Goal: Task Accomplishment & Management: Manage account settings

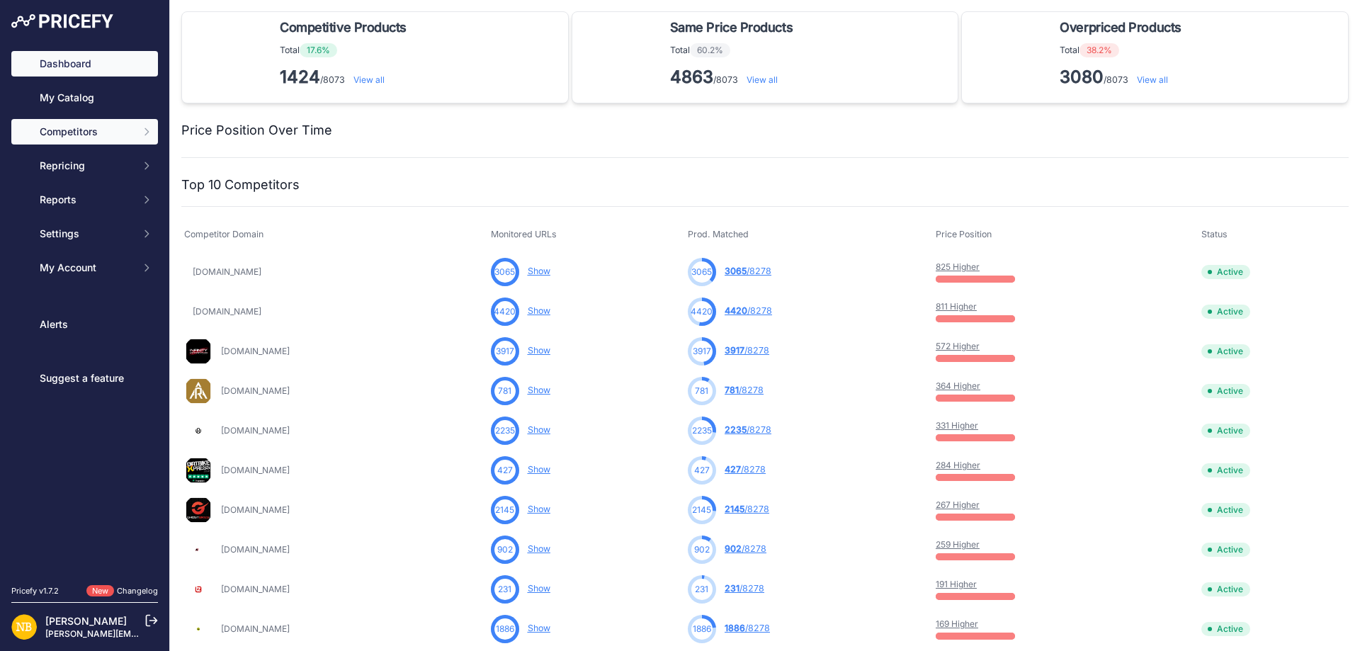
click at [124, 132] on span "Competitors" at bounding box center [86, 132] width 93 height 14
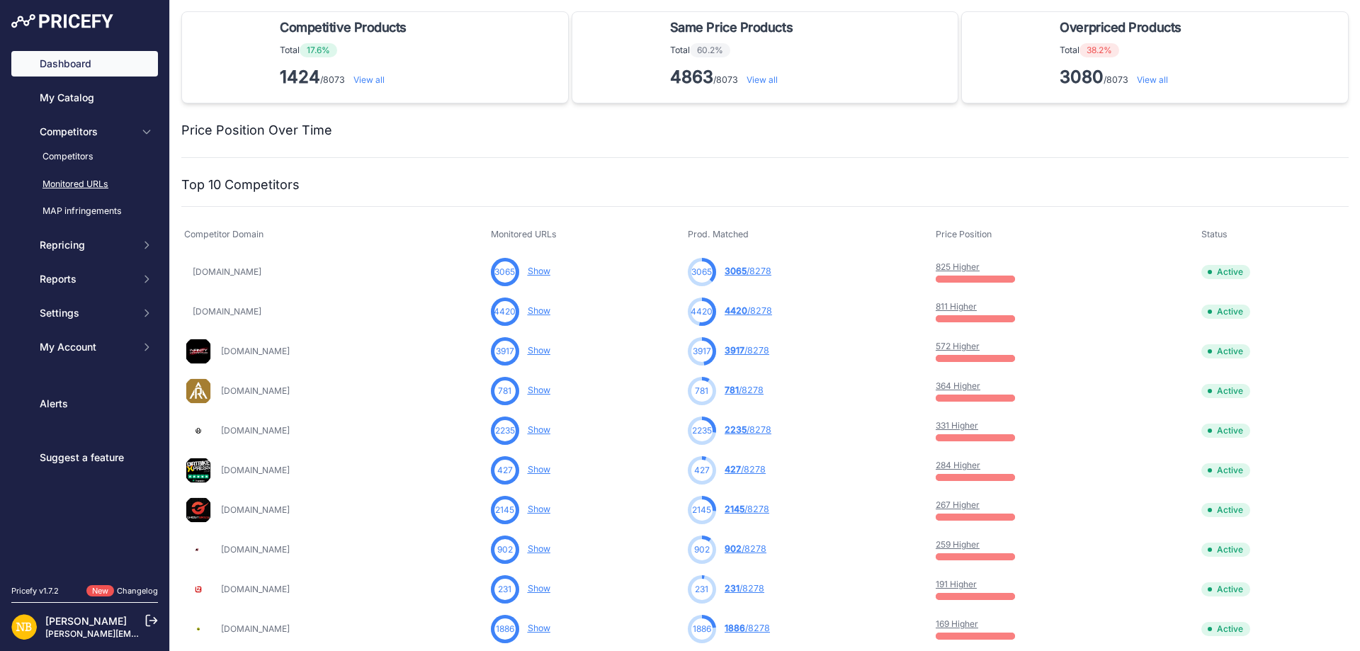
click at [98, 185] on link "Monitored URLs" at bounding box center [84, 184] width 147 height 25
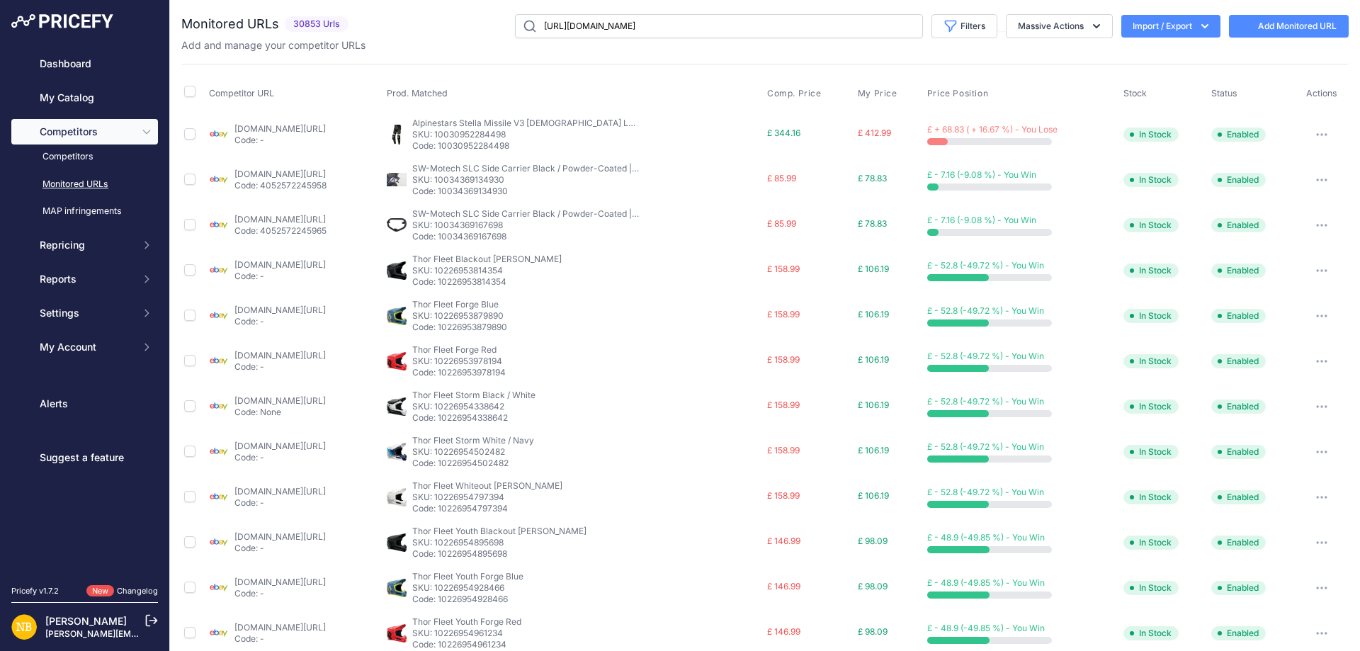
scroll to position [0, 43]
type input "[URL][DOMAIN_NAME]"
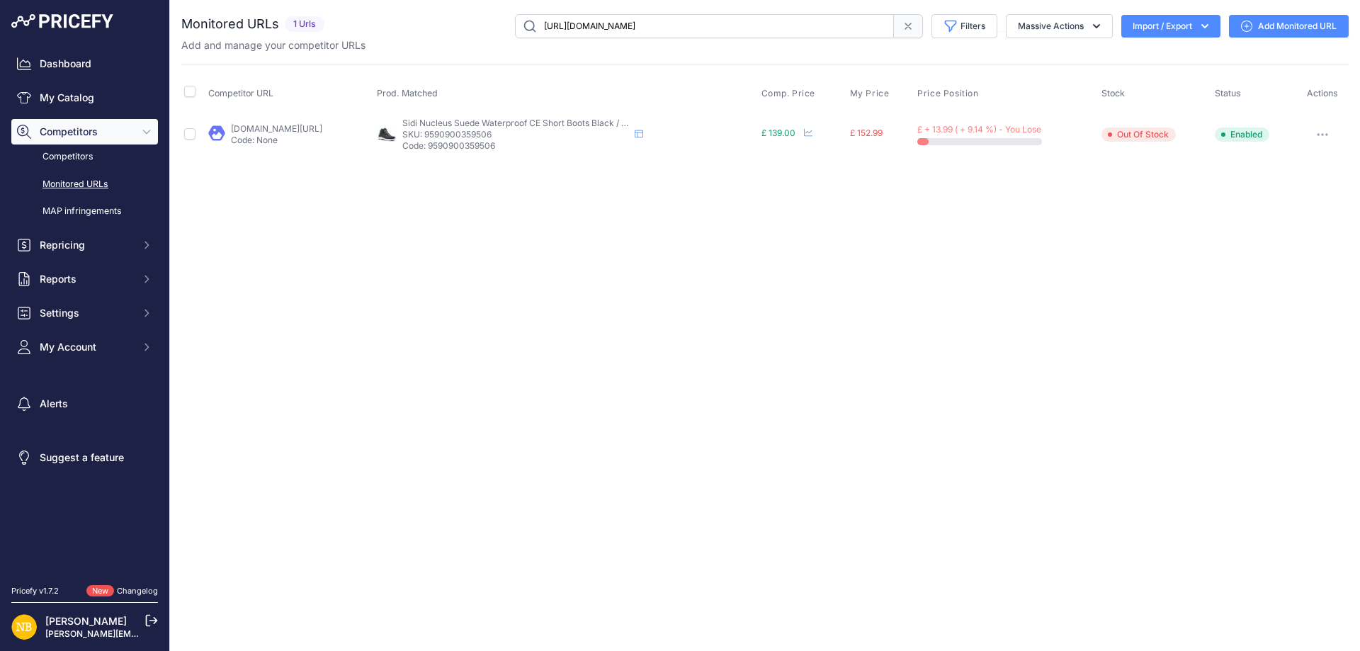
click at [764, 25] on input "[URL][DOMAIN_NAME]" at bounding box center [704, 26] width 379 height 24
paste input "[URL][DOMAIN_NAME]"
type input "[URL][DOMAIN_NAME]"
drag, startPoint x: 487, startPoint y: 135, endPoint x: 558, endPoint y: 130, distance: 71.0
click at [558, 130] on p "SKU: 9590900359506" at bounding box center [515, 134] width 227 height 11
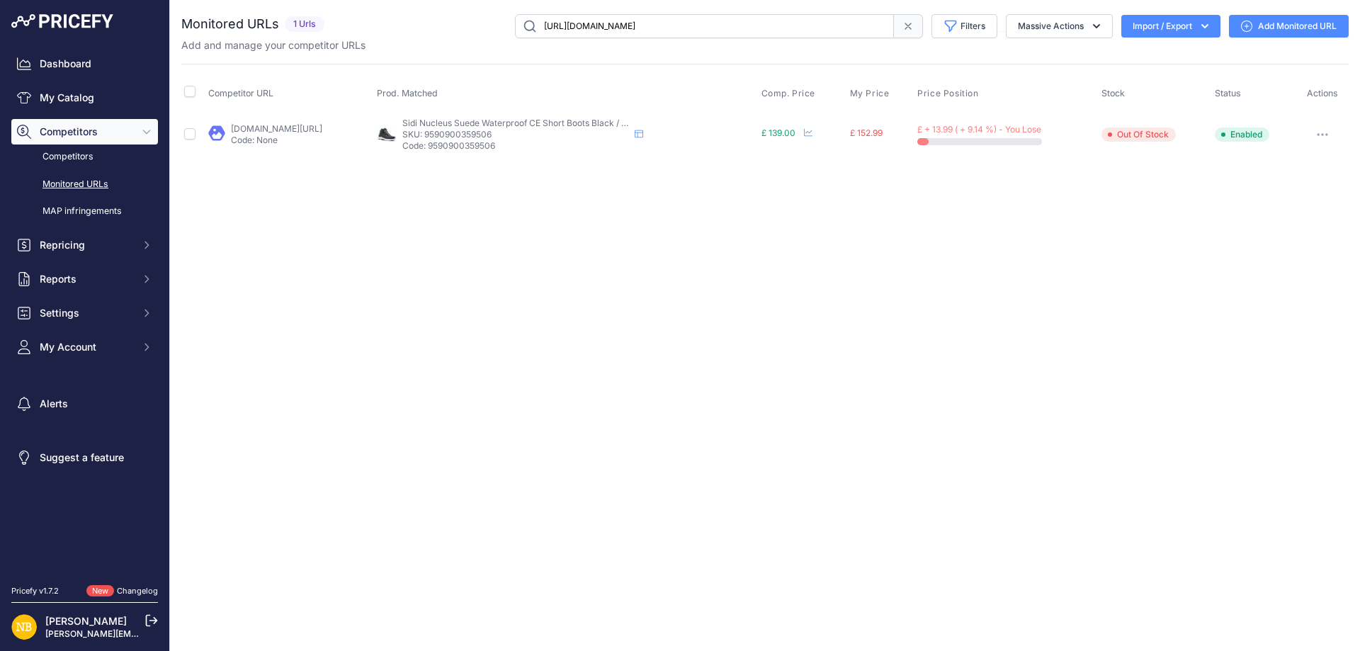
copy p "9590900359506"
click at [656, 26] on input "[URL][DOMAIN_NAME]" at bounding box center [704, 26] width 379 height 24
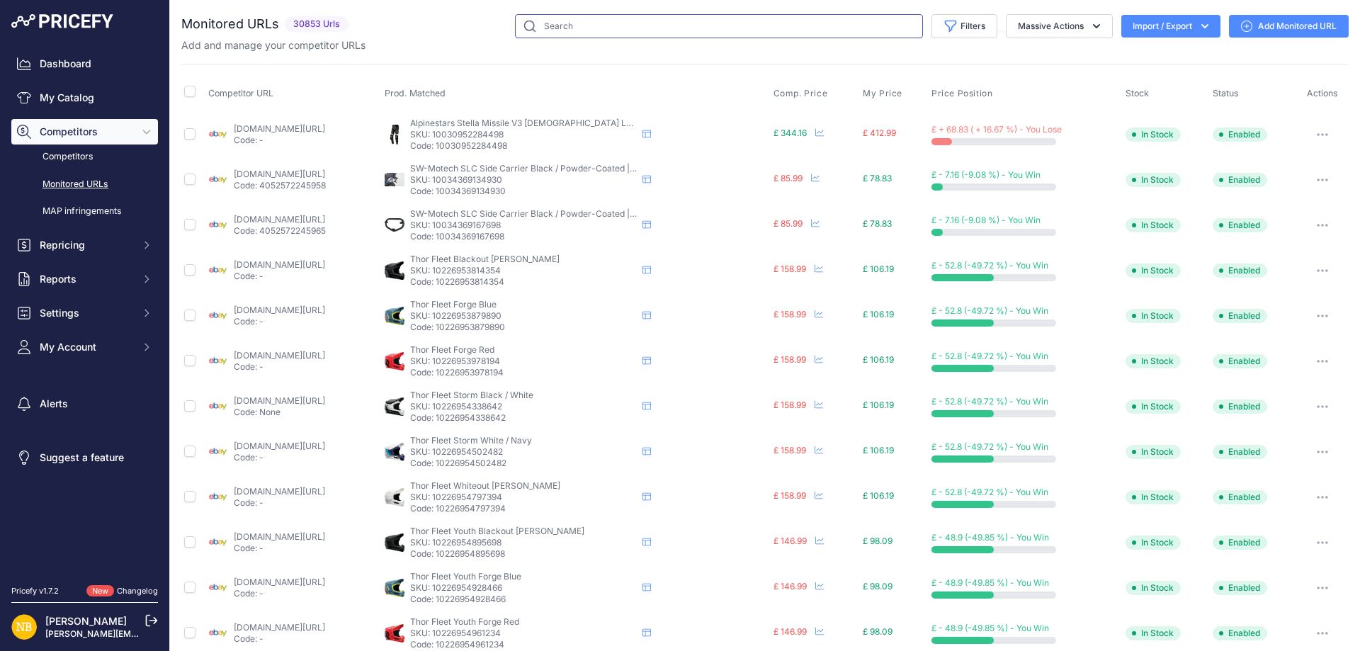
click at [663, 24] on input "text" at bounding box center [719, 26] width 408 height 24
paste input "[URL][DOMAIN_NAME]"
type input "[URL][DOMAIN_NAME]"
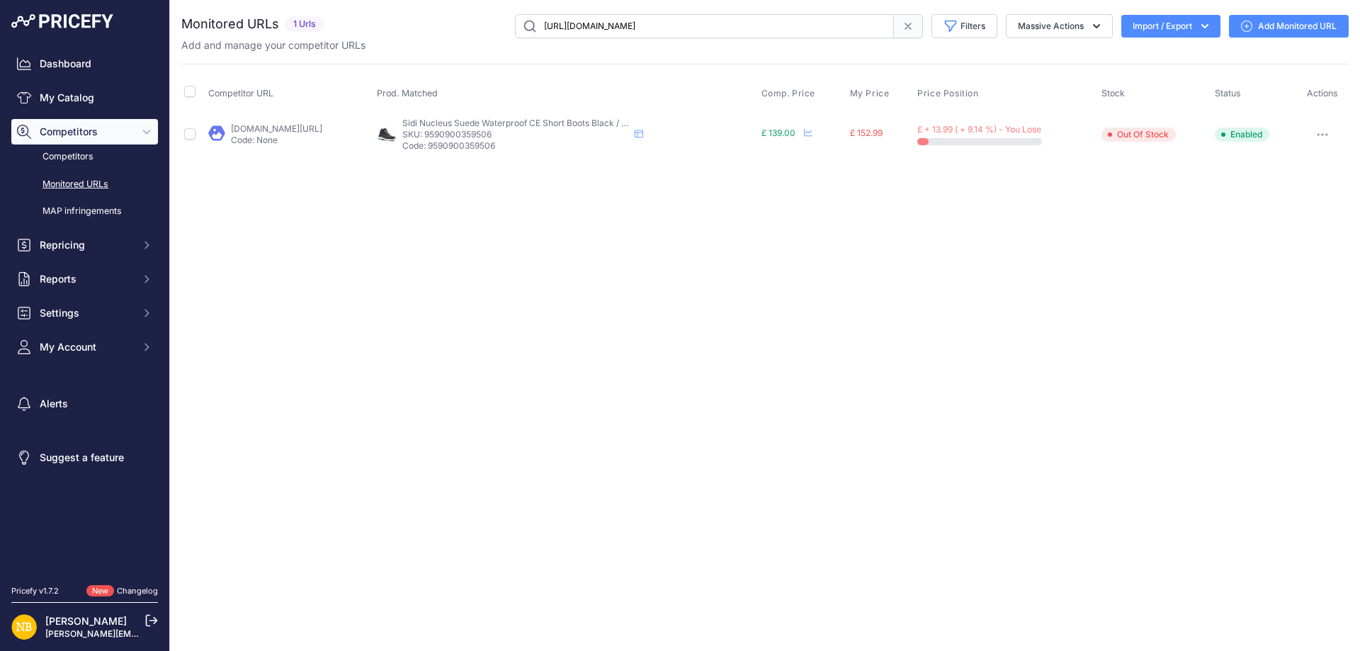
drag, startPoint x: 485, startPoint y: 134, endPoint x: 553, endPoint y: 130, distance: 67.4
click at [553, 130] on p "SKU: 9590900359506" at bounding box center [515, 134] width 227 height 11
copy p "9590900359506"
click at [572, 243] on div "Close You are not connected to the internet." at bounding box center [765, 325] width 1190 height 651
click at [511, 133] on p "SKU: 9590900359506" at bounding box center [515, 134] width 227 height 11
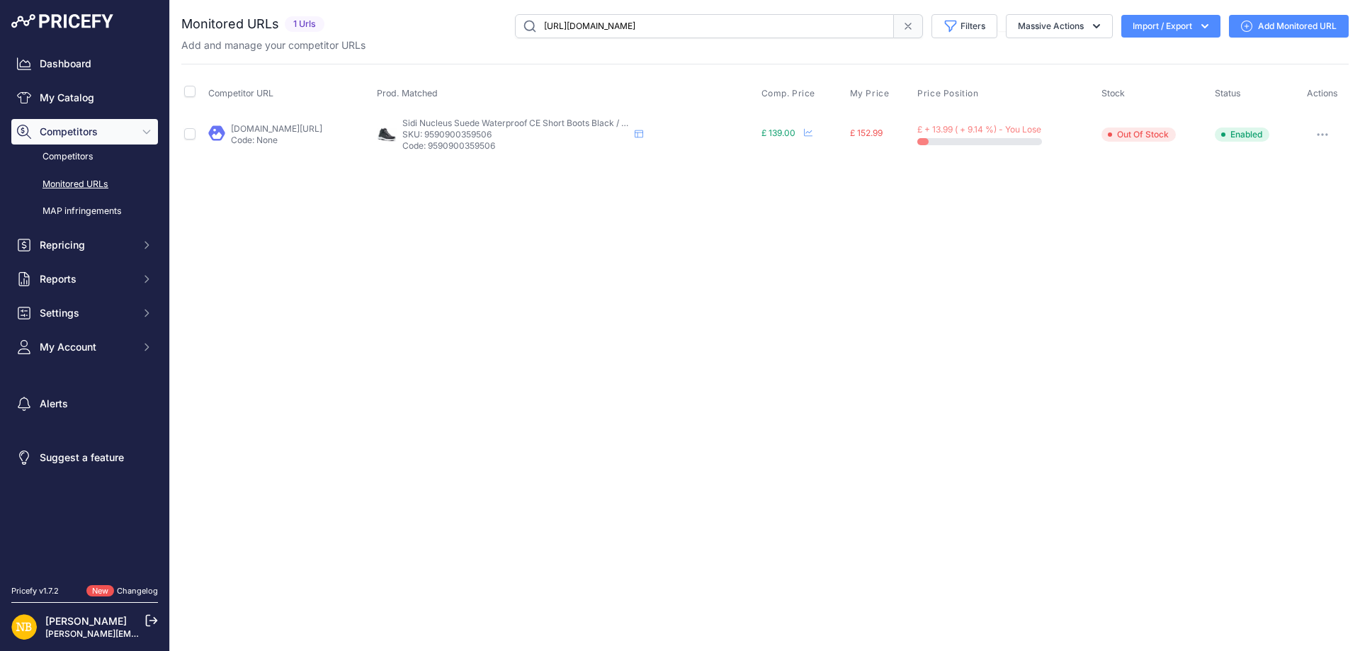
click at [483, 134] on p "SKU: 9590900359506" at bounding box center [515, 134] width 227 height 11
click at [511, 131] on p "SKU: 9590900359506" at bounding box center [515, 134] width 227 height 11
click at [507, 135] on p "SKU: 9590900359506" at bounding box center [515, 134] width 227 height 11
click at [491, 126] on span "Sidi Nucleus Suede Waterproof CE Short Boots Black / White" at bounding box center [523, 123] width 242 height 11
click at [508, 138] on p "SKU: 9590900359506" at bounding box center [515, 134] width 227 height 11
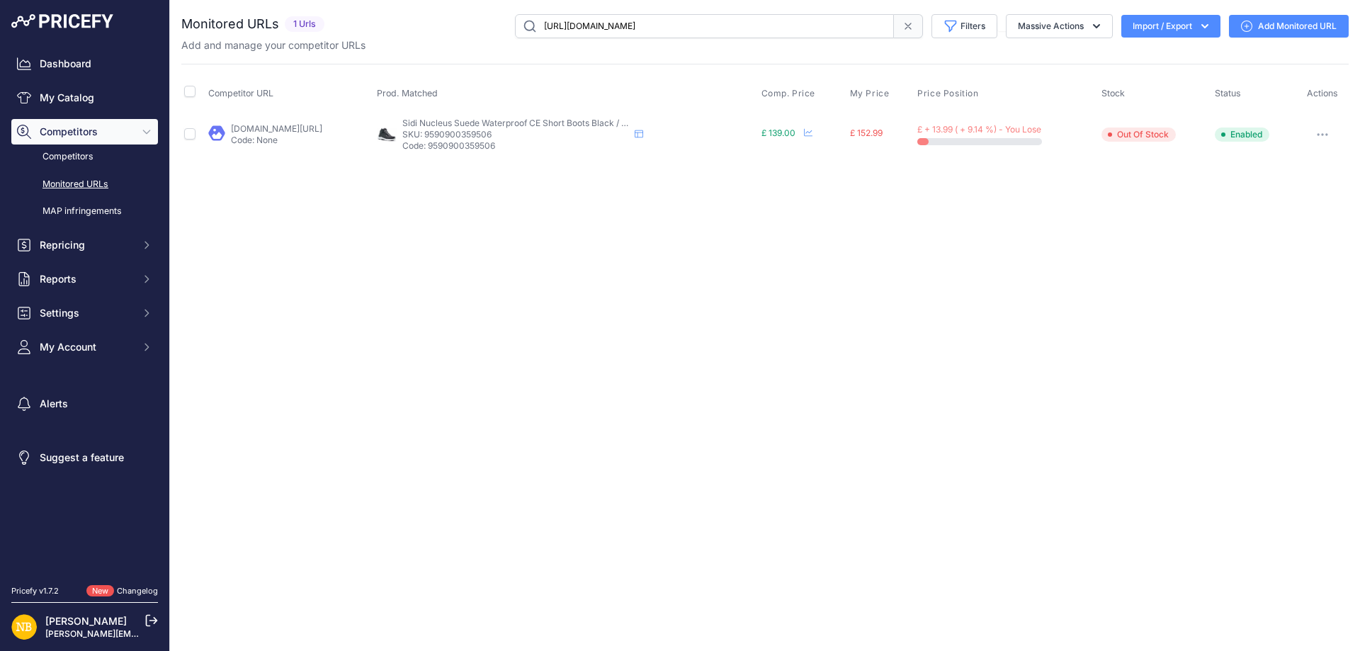
drag, startPoint x: 485, startPoint y: 132, endPoint x: 553, endPoint y: 137, distance: 68.9
click at [553, 137] on p "SKU: 9590900359506" at bounding box center [515, 134] width 227 height 11
copy p "9590900359506"
click at [840, 28] on input "[URL][DOMAIN_NAME]" at bounding box center [704, 26] width 379 height 24
paste input "9590900359506"
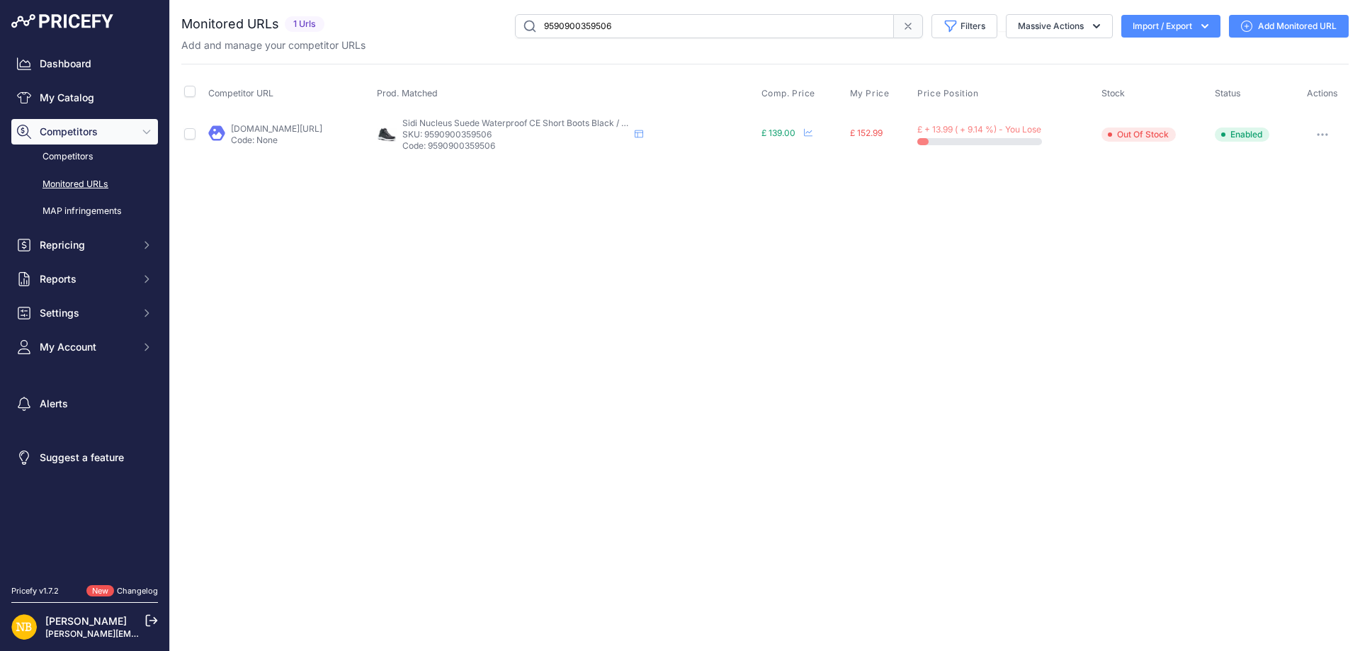
type input "9590900359506"
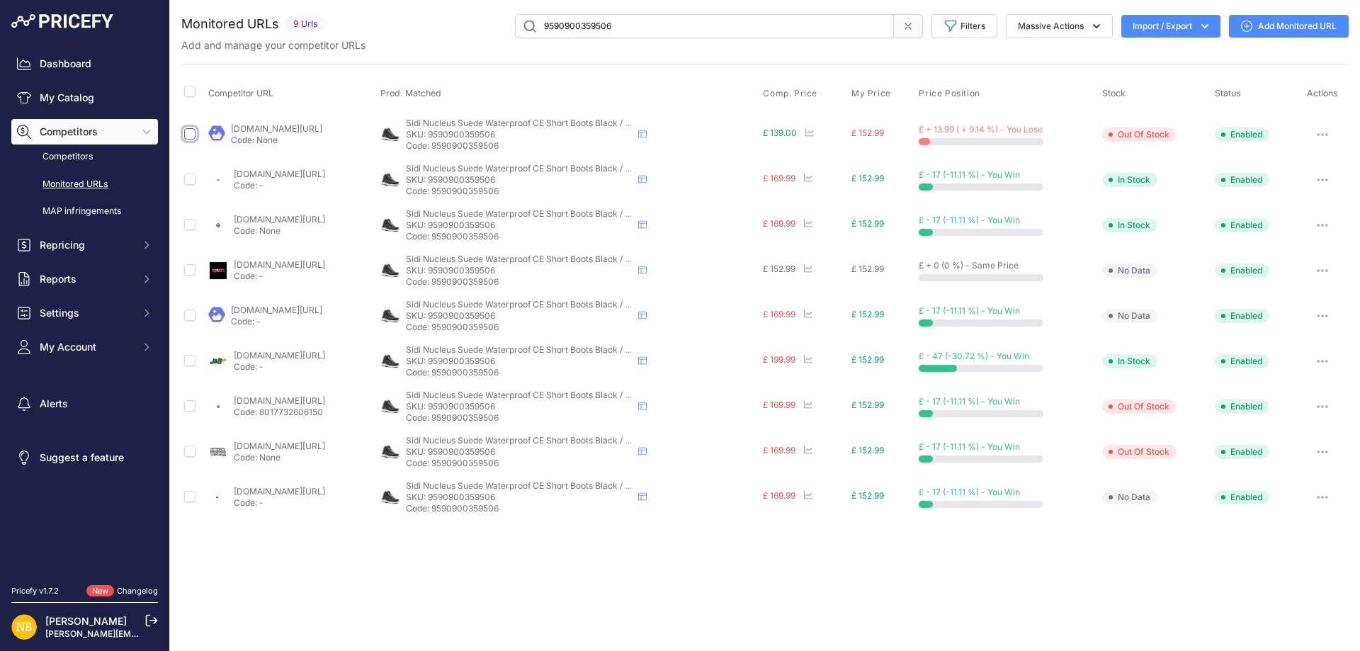
click at [194, 135] on input "checkbox" at bounding box center [189, 133] width 11 height 11
checkbox input "true"
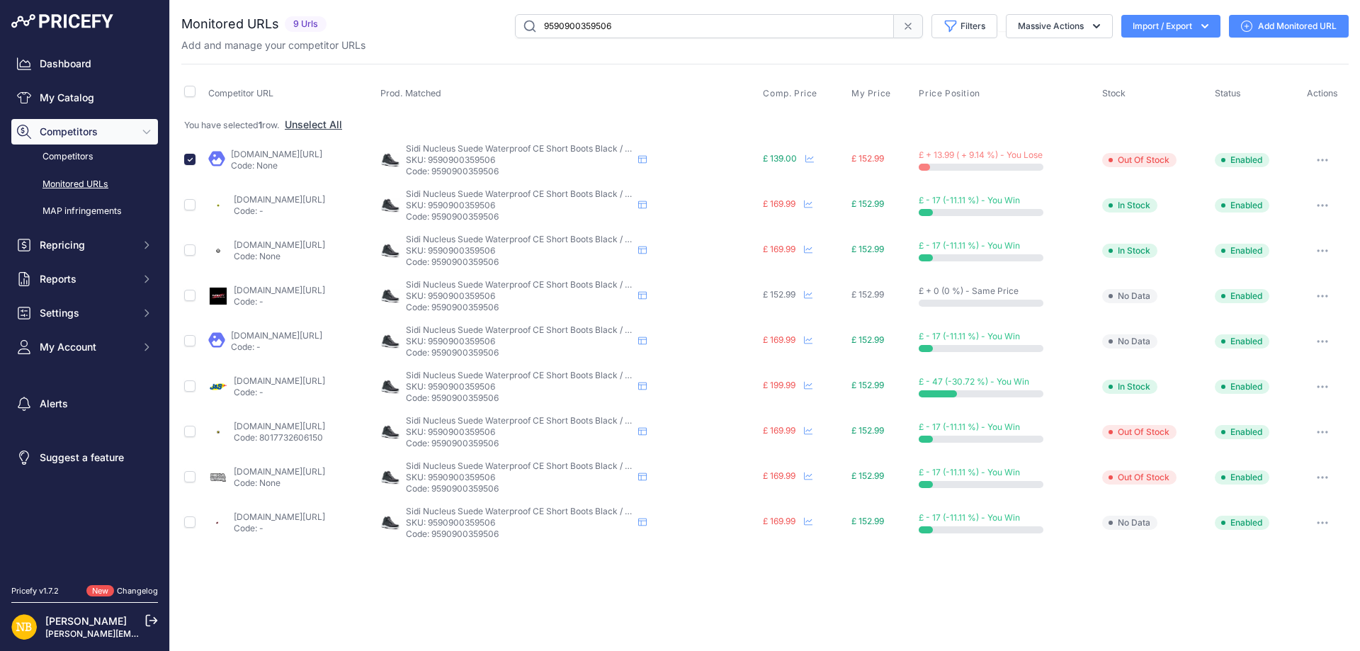
click at [1325, 159] on icon "button" at bounding box center [1322, 160] width 11 height 3
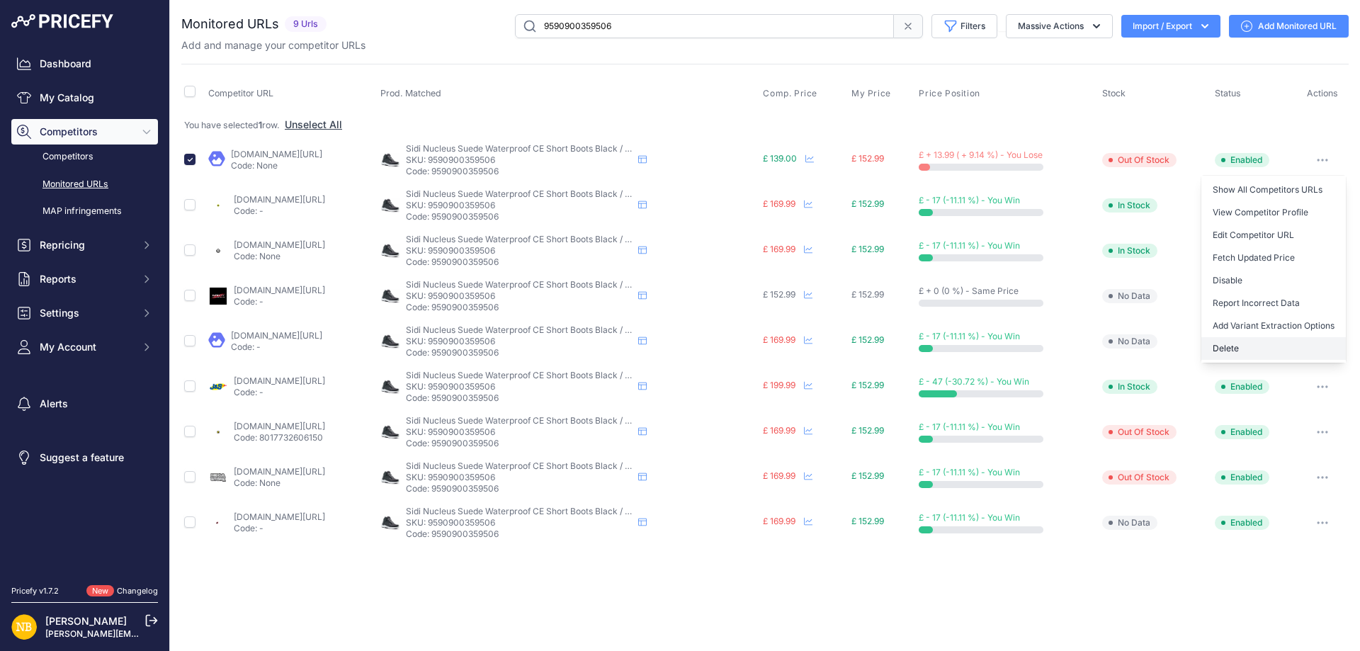
click at [1255, 354] on button "Delete" at bounding box center [1273, 348] width 145 height 23
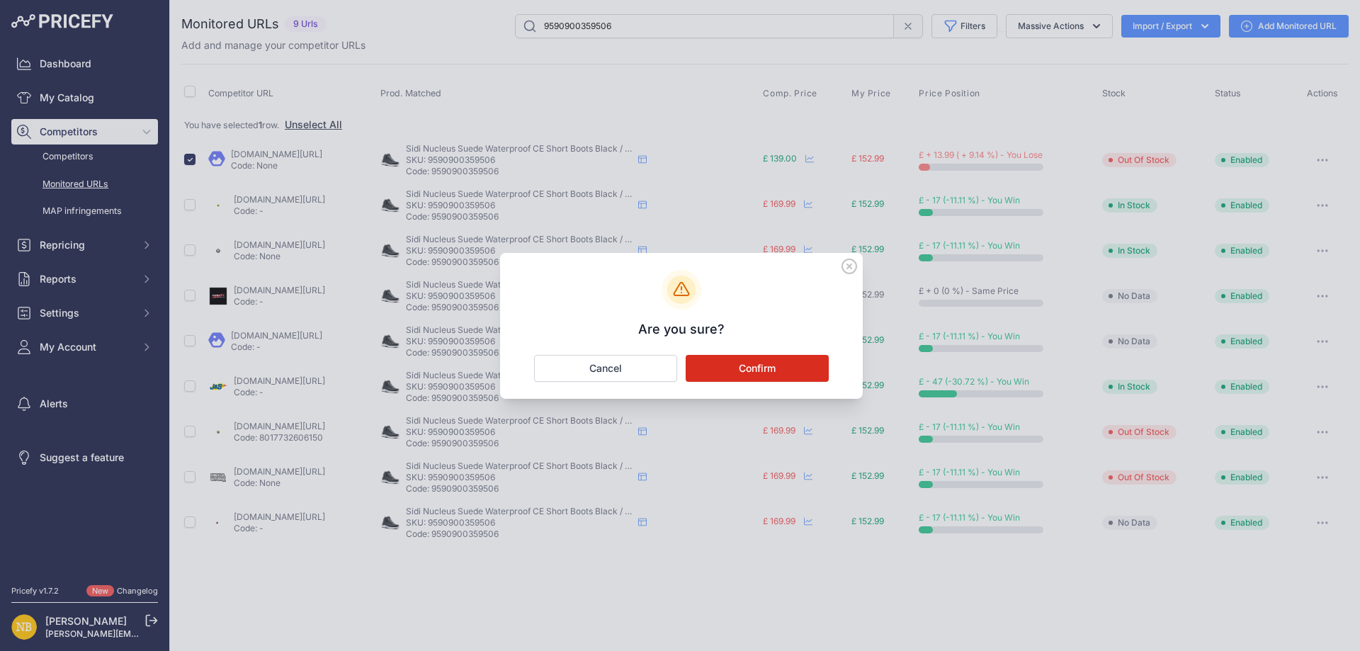
click at [759, 367] on button "Confirm" at bounding box center [757, 368] width 143 height 27
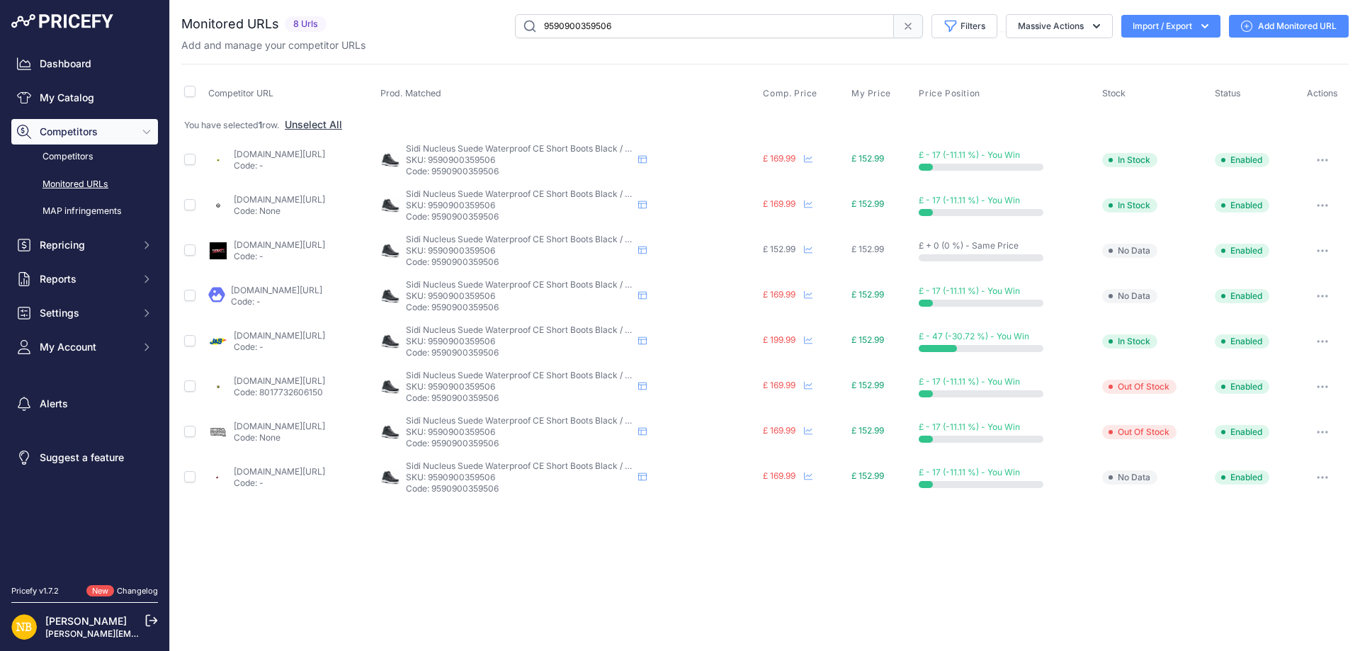
click at [638, 33] on input "9590900359506" at bounding box center [704, 26] width 379 height 24
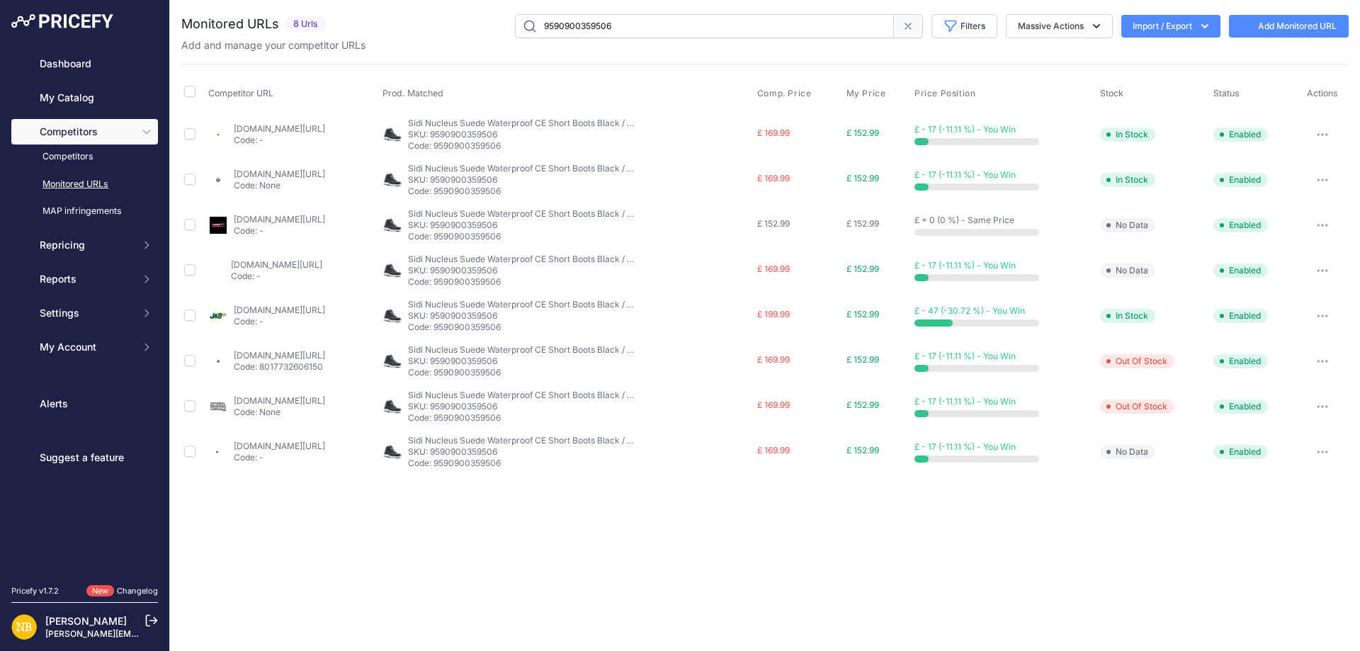
click at [783, 30] on input "9590900359506" at bounding box center [704, 26] width 379 height 24
drag, startPoint x: 757, startPoint y: 30, endPoint x: 434, endPoint y: 38, distance: 323.1
click at [435, 38] on div "9590900359506 Filters Saved Filters Set None Competitors Products Out Of Stock …" at bounding box center [840, 26] width 1017 height 24
drag, startPoint x: 700, startPoint y: 24, endPoint x: 194, endPoint y: 62, distance: 507.2
click at [194, 62] on div "Monitored URLs 8 Urls" at bounding box center [764, 244] width 1167 height 460
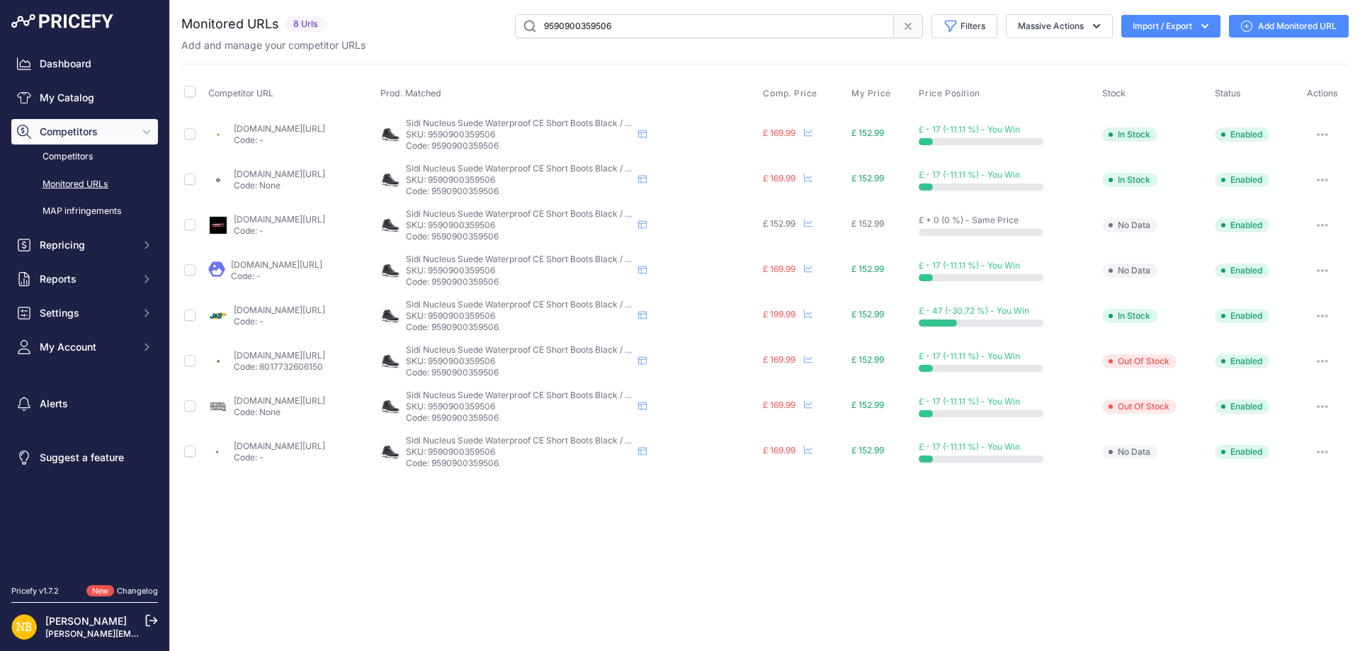
paste input "[URL][DOMAIN_NAME]"
type input "[URL][DOMAIN_NAME]"
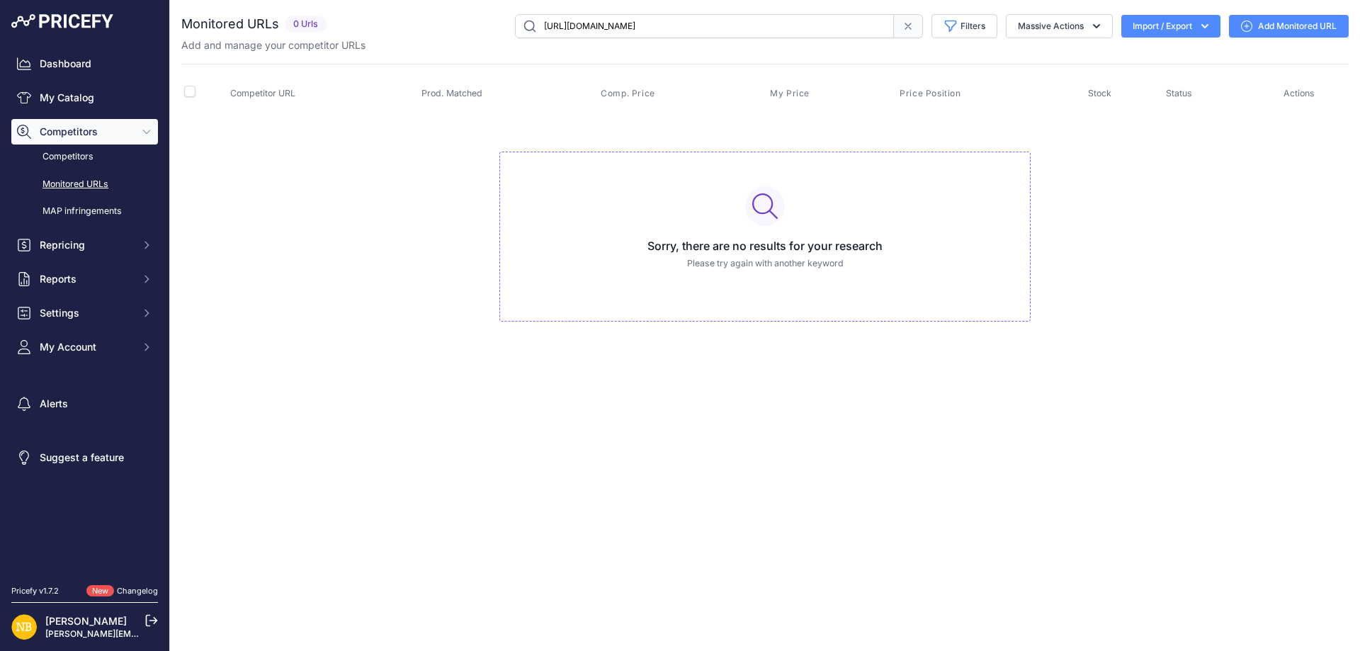
click at [855, 26] on input "[URL][DOMAIN_NAME]" at bounding box center [704, 26] width 379 height 24
paste input "[URL][DOMAIN_NAME]"
type input "[URL][DOMAIN_NAME]"
click at [830, 29] on input "[URL][DOMAIN_NAME]" at bounding box center [704, 26] width 379 height 24
